Goal: Navigation & Orientation: Find specific page/section

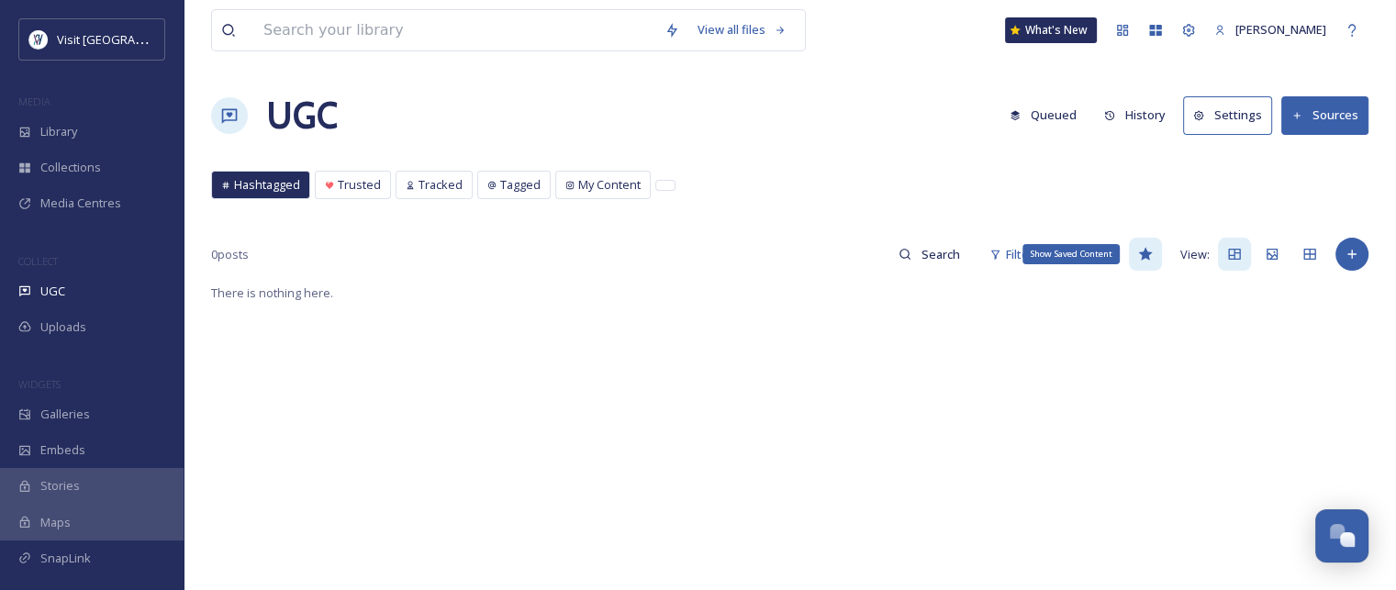
click at [1143, 252] on icon at bounding box center [1145, 254] width 14 height 13
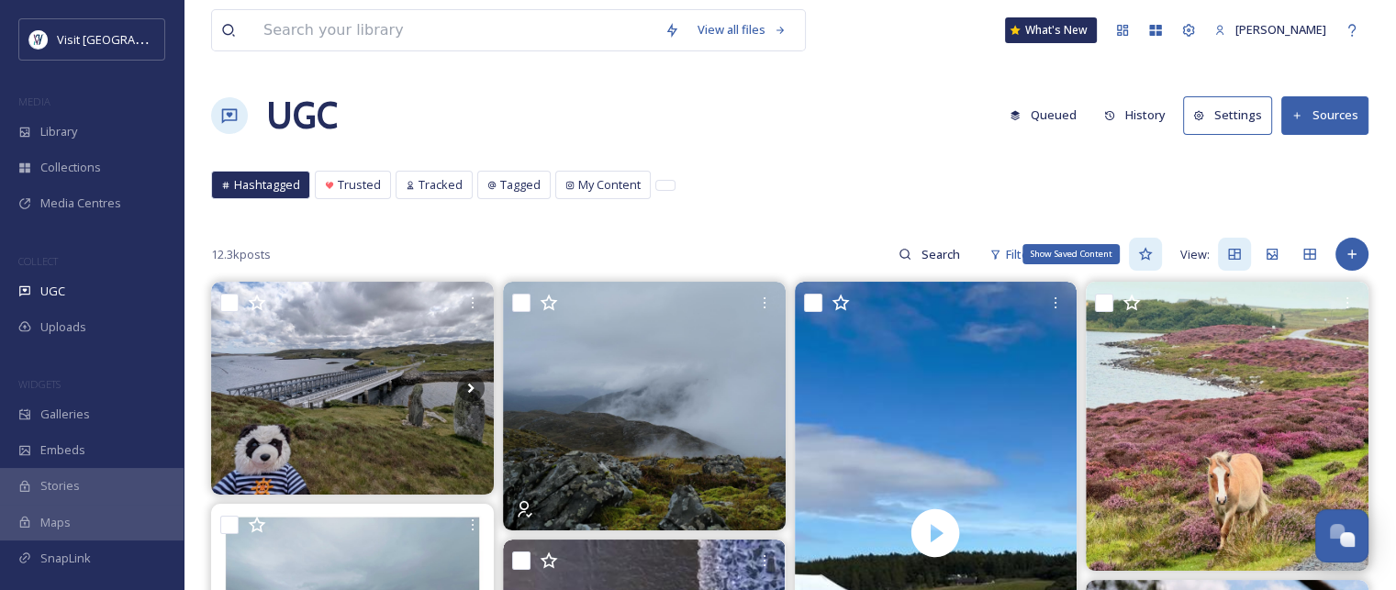
click at [1144, 252] on icon at bounding box center [1145, 254] width 15 height 15
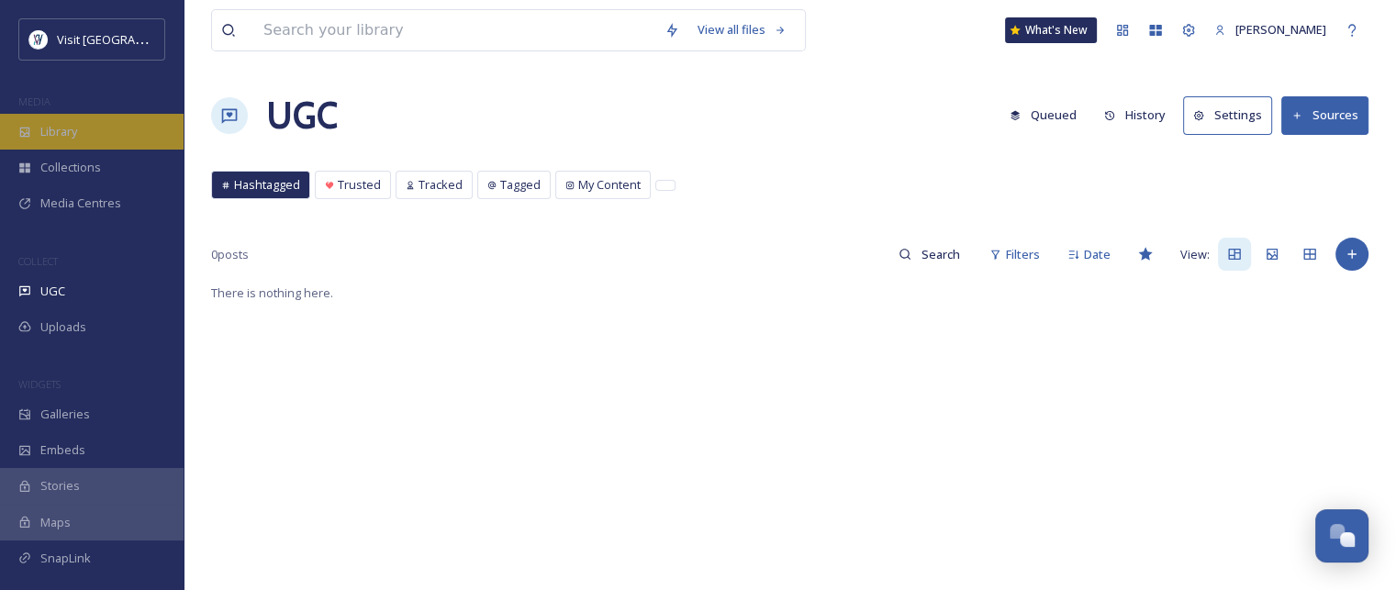
click at [73, 131] on span "Library" at bounding box center [58, 131] width 37 height 17
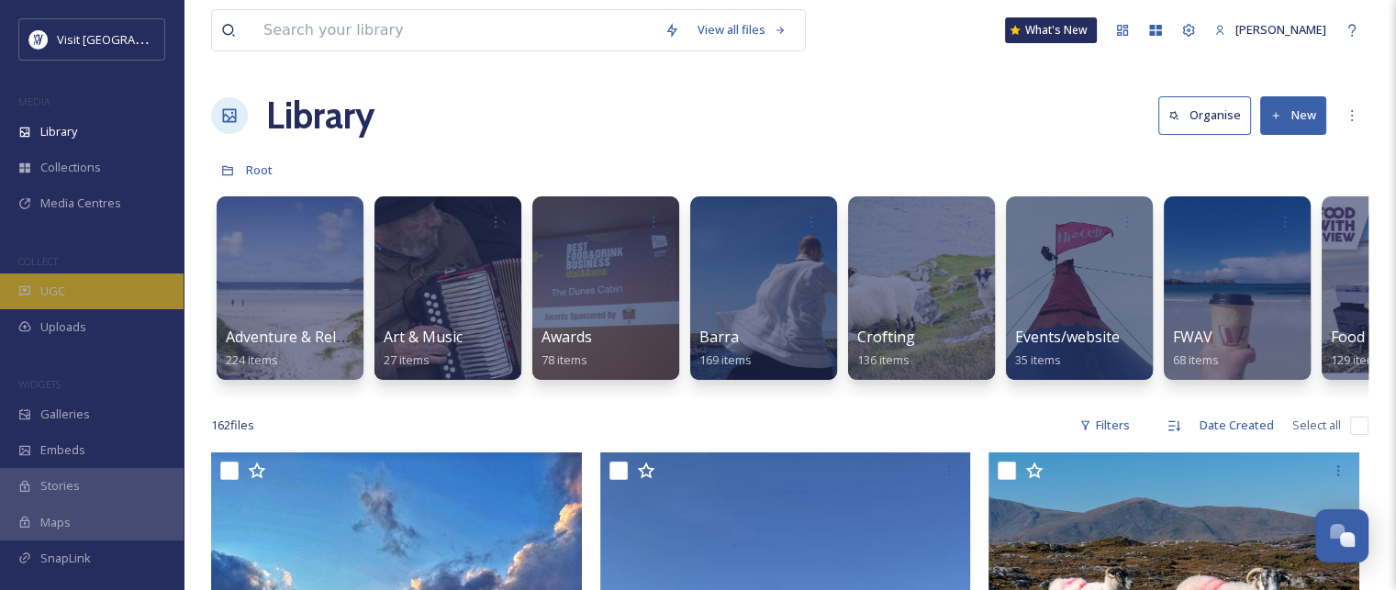
click at [64, 289] on span "UGC" at bounding box center [52, 291] width 25 height 17
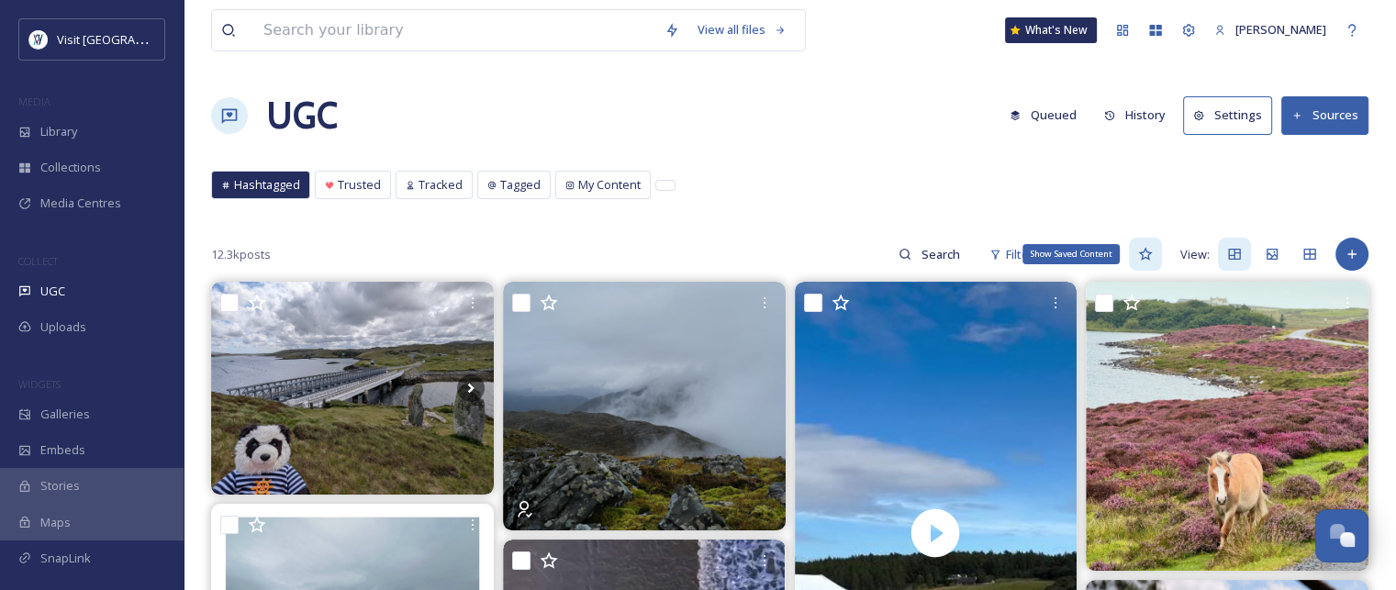
click at [1150, 257] on icon at bounding box center [1145, 254] width 15 height 15
